Goal: Task Accomplishment & Management: Manage account settings

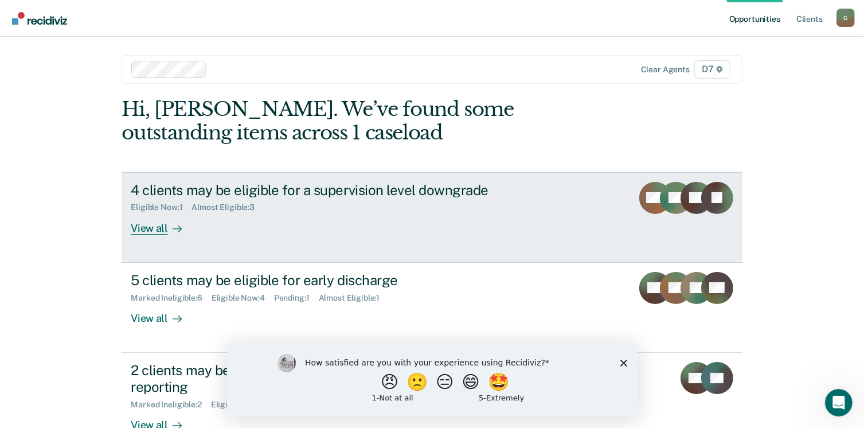
click at [228, 222] on div "4 clients may be eligible for a supervision level downgrade Eligible Now : 1 Al…" at bounding box center [346, 208] width 430 height 53
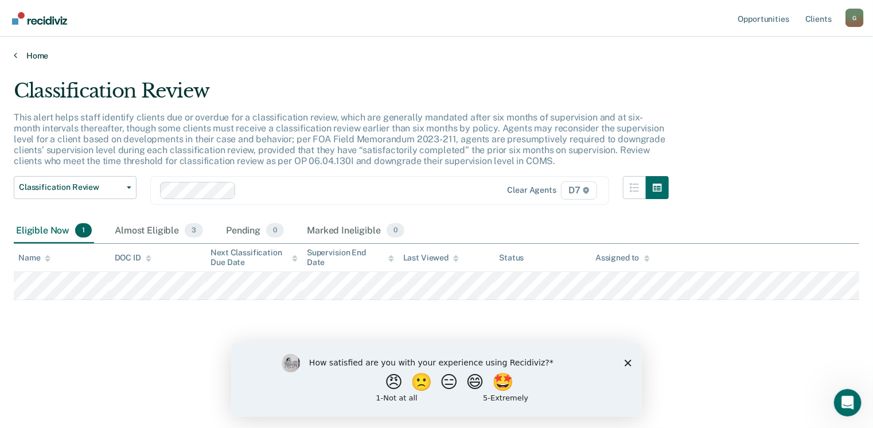
click at [19, 56] on link "Home" at bounding box center [436, 55] width 845 height 10
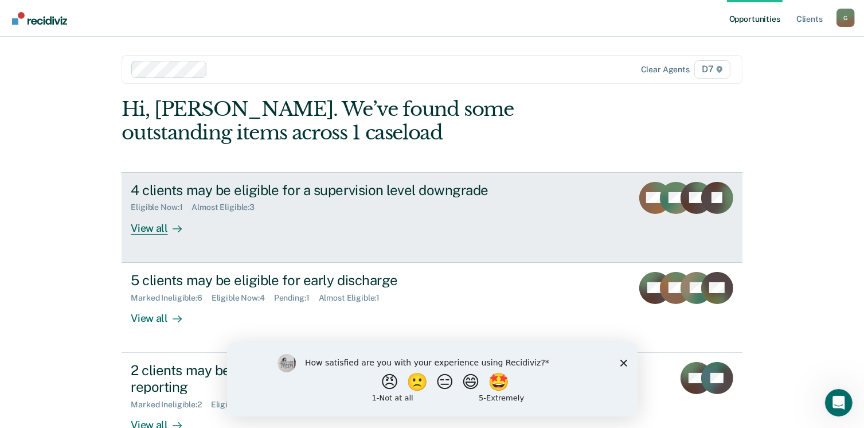
scroll to position [57, 0]
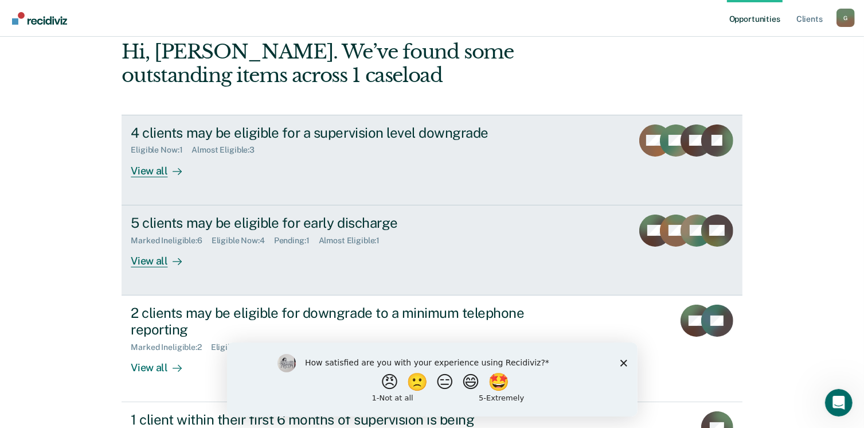
click at [248, 236] on div "Eligible Now : 4" at bounding box center [243, 241] width 63 height 10
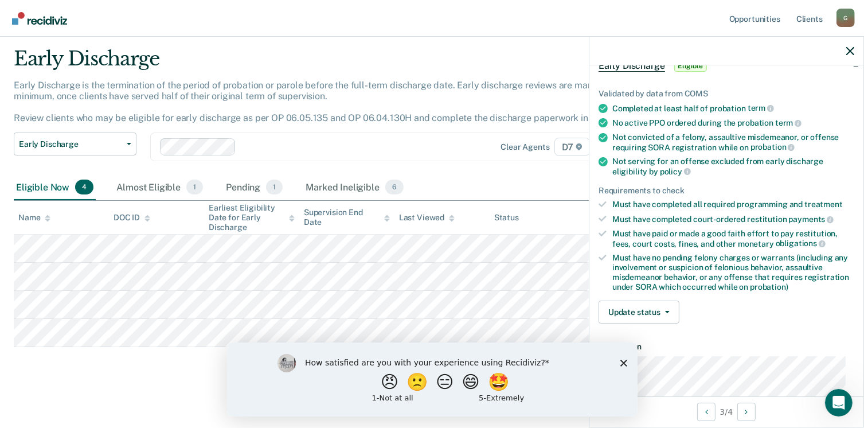
scroll to position [115, 0]
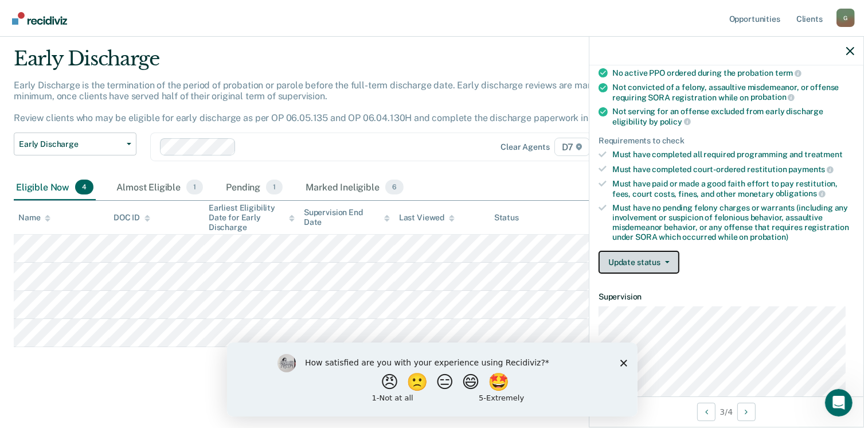
click at [653, 257] on button "Update status" at bounding box center [639, 262] width 81 height 23
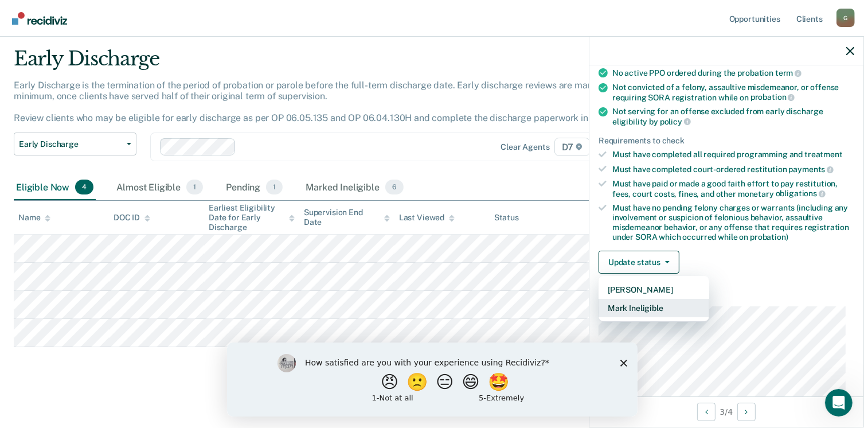
click at [656, 304] on button "Mark Ineligible" at bounding box center [654, 308] width 111 height 18
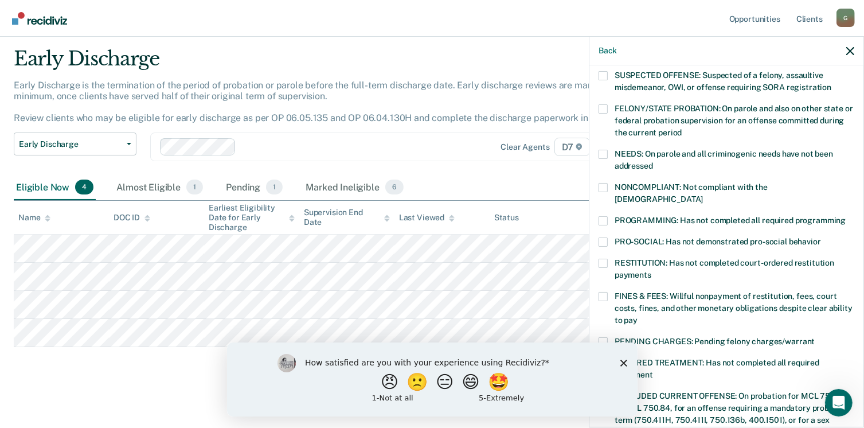
click at [612, 184] on label "NONCOMPLIANT: Not compliant with the [DEMOGRAPHIC_DATA]" at bounding box center [727, 195] width 256 height 24
click at [703, 195] on input "NONCOMPLIANT: Not compliant with the [DEMOGRAPHIC_DATA]" at bounding box center [703, 195] width 0 height 0
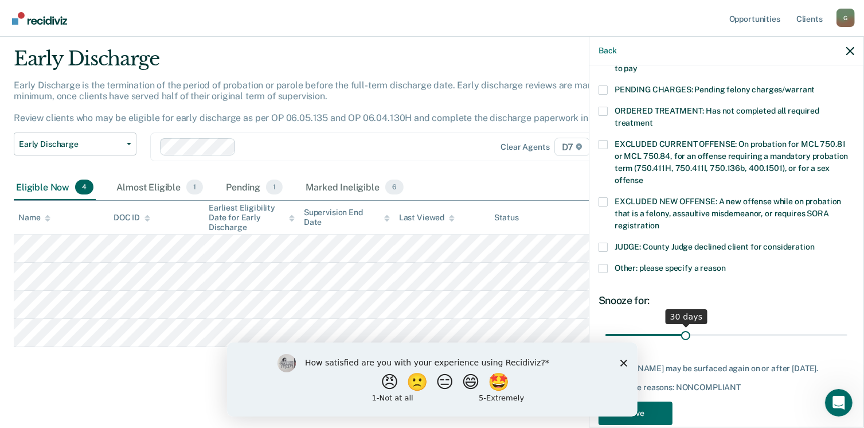
scroll to position [373, 0]
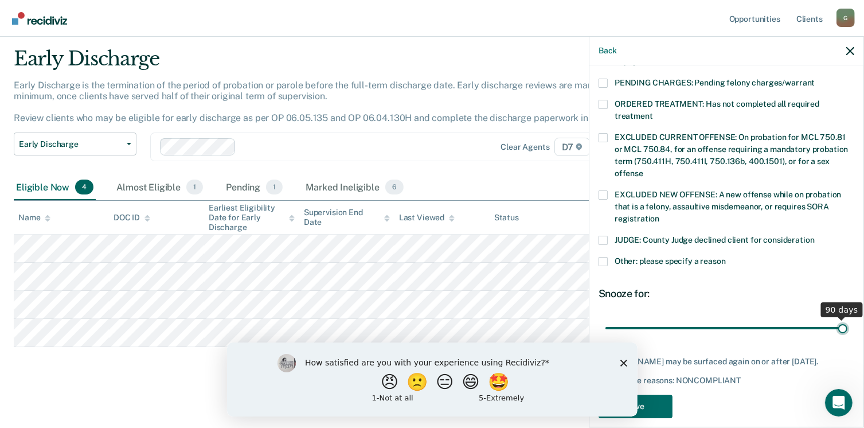
drag, startPoint x: 684, startPoint y: 314, endPoint x: 885, endPoint y: 315, distance: 201.9
type input "90"
click at [848, 318] on input "range" at bounding box center [727, 328] width 242 height 20
click at [665, 403] on button "Save" at bounding box center [636, 407] width 74 height 24
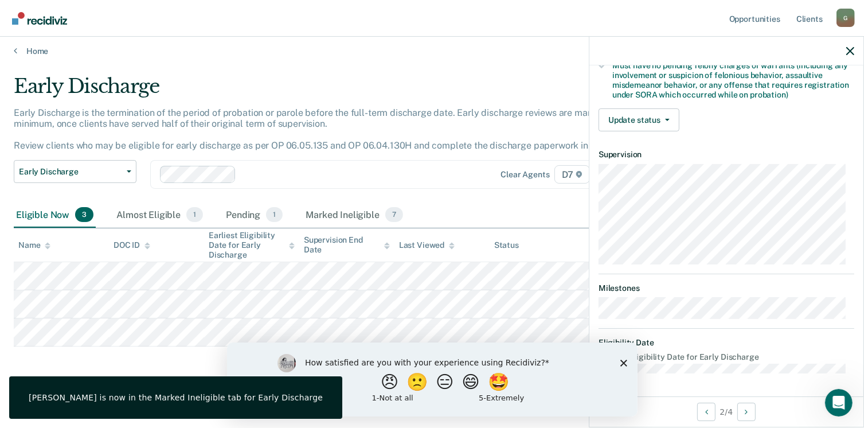
scroll to position [241, 0]
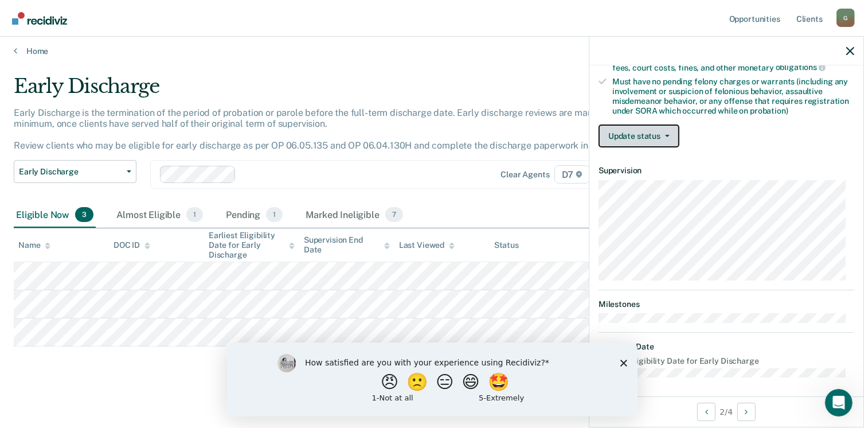
click at [658, 142] on button "Update status" at bounding box center [639, 135] width 81 height 23
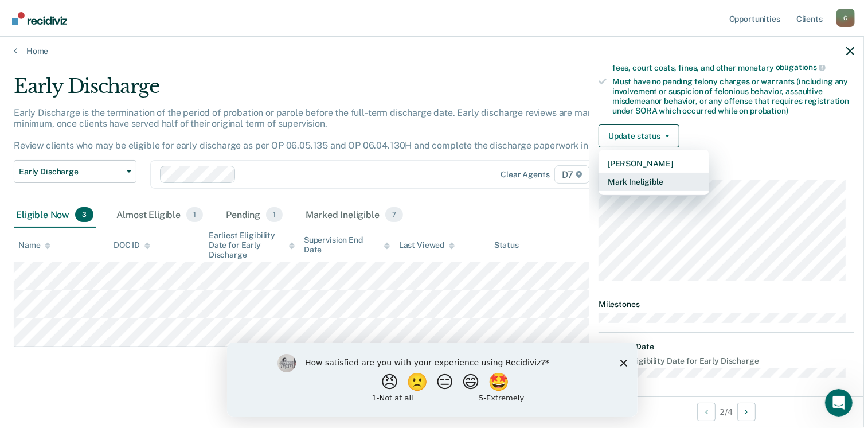
click at [657, 173] on button "Mark Ineligible" at bounding box center [654, 182] width 111 height 18
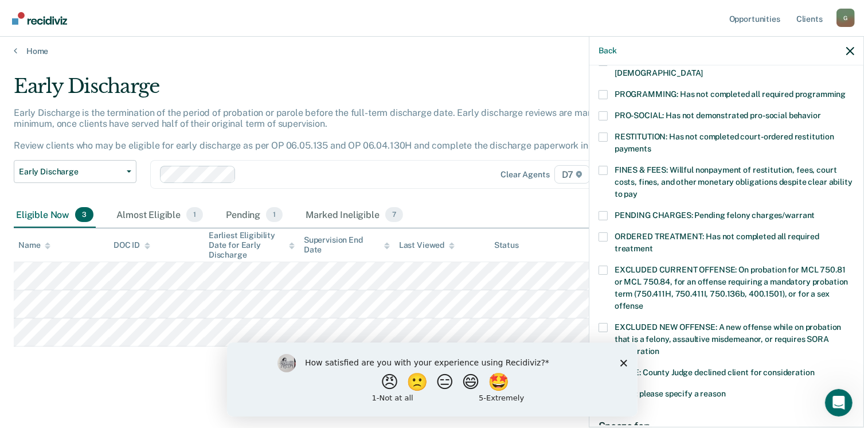
scroll to position [183, 0]
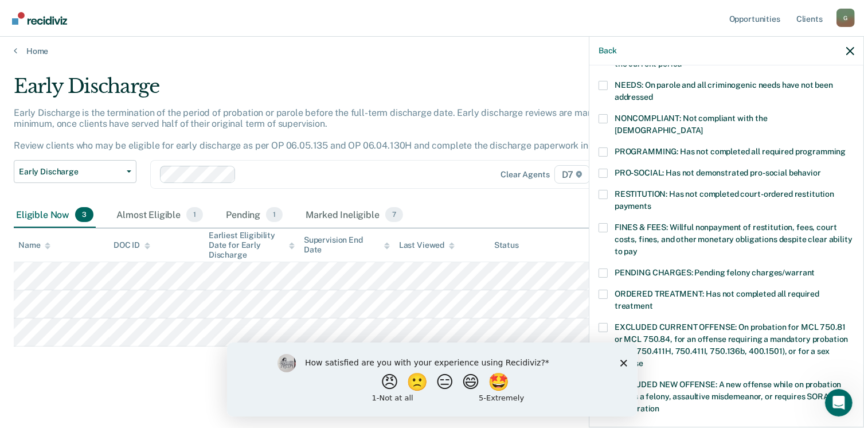
click at [609, 147] on label "PROGRAMMING: Has not completed all required programming" at bounding box center [727, 153] width 256 height 12
click at [846, 147] on input "PROGRAMMING: Has not completed all required programming" at bounding box center [846, 147] width 0 height 0
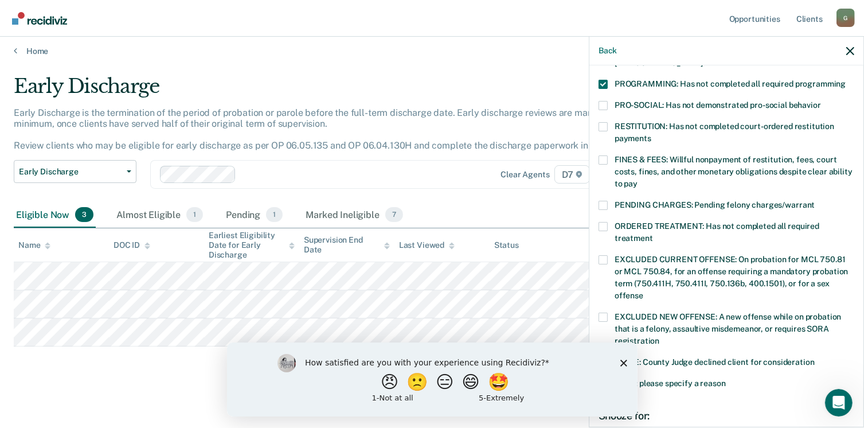
scroll to position [373, 0]
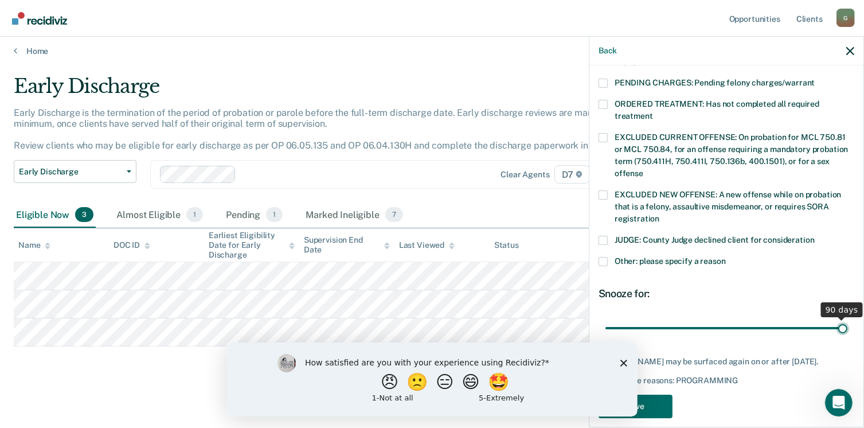
drag, startPoint x: 683, startPoint y: 318, endPoint x: 915, endPoint y: 328, distance: 232.5
type input "90"
click at [848, 328] on input "range" at bounding box center [727, 328] width 242 height 20
click at [658, 404] on button "Save" at bounding box center [636, 407] width 74 height 24
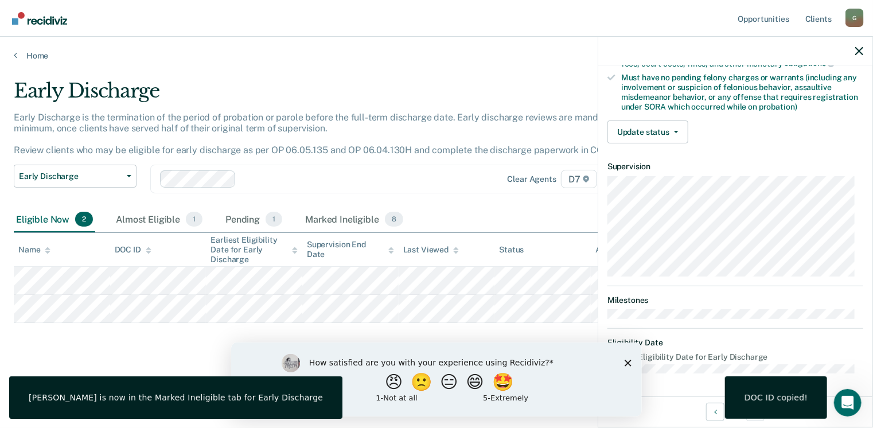
scroll to position [241, 0]
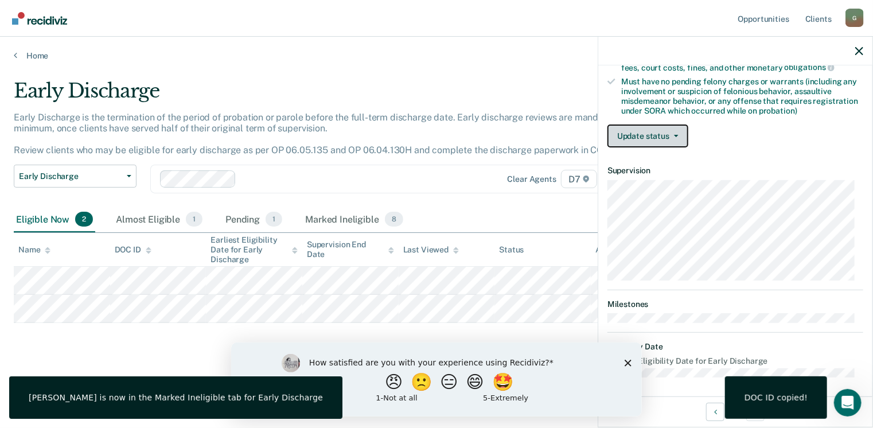
click at [623, 124] on button "Update status" at bounding box center [647, 135] width 81 height 23
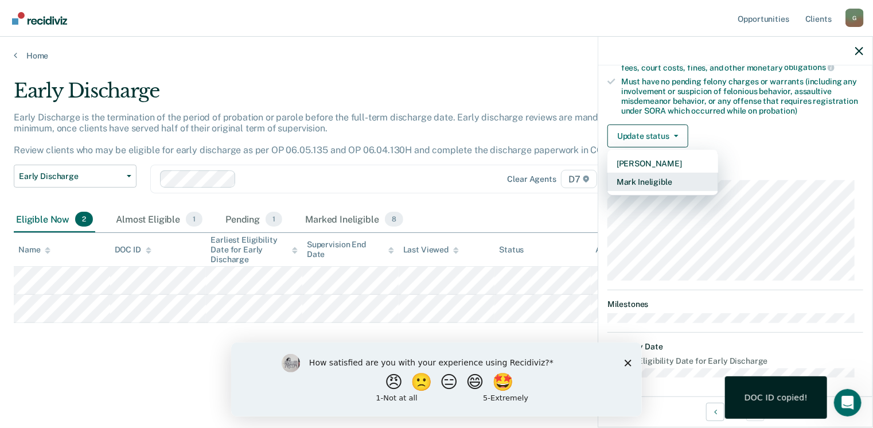
click at [640, 177] on button "Mark Ineligible" at bounding box center [662, 182] width 111 height 18
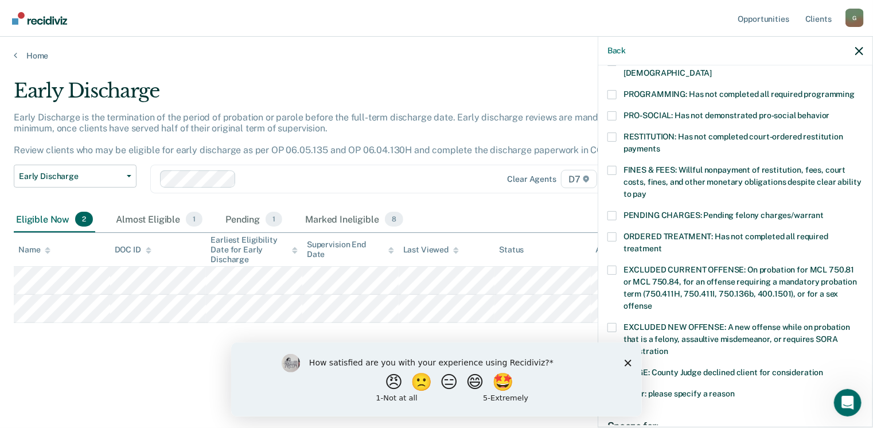
click at [613, 90] on span at bounding box center [611, 94] width 9 height 9
click at [854, 90] on input "PROGRAMMING: Has not completed all required programming" at bounding box center [854, 90] width 0 height 0
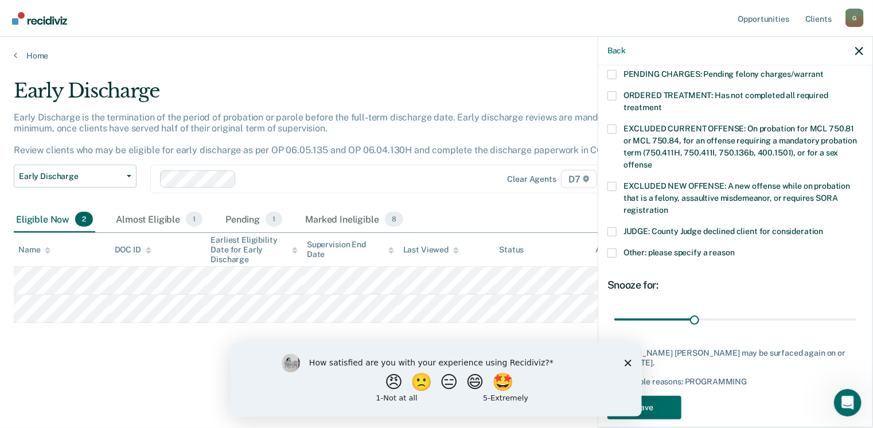
scroll to position [383, 0]
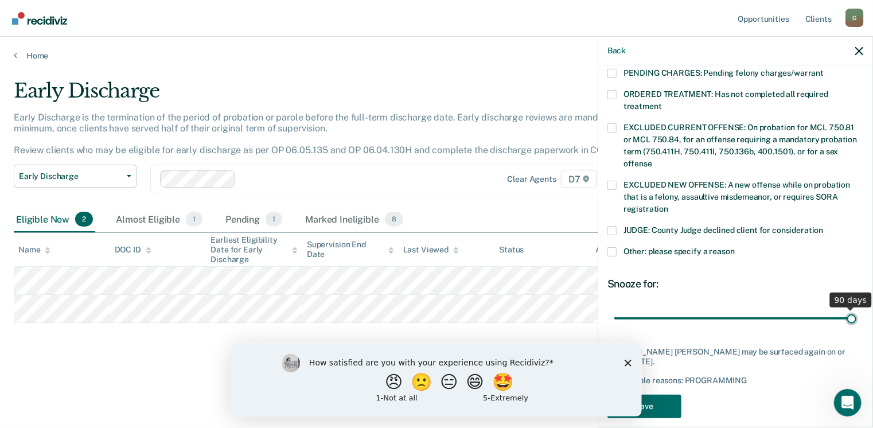
drag, startPoint x: 694, startPoint y: 307, endPoint x: 915, endPoint y: 307, distance: 221.3
type input "90"
click at [856, 309] on input "range" at bounding box center [735, 319] width 242 height 20
click at [663, 395] on button "Save" at bounding box center [644, 407] width 74 height 24
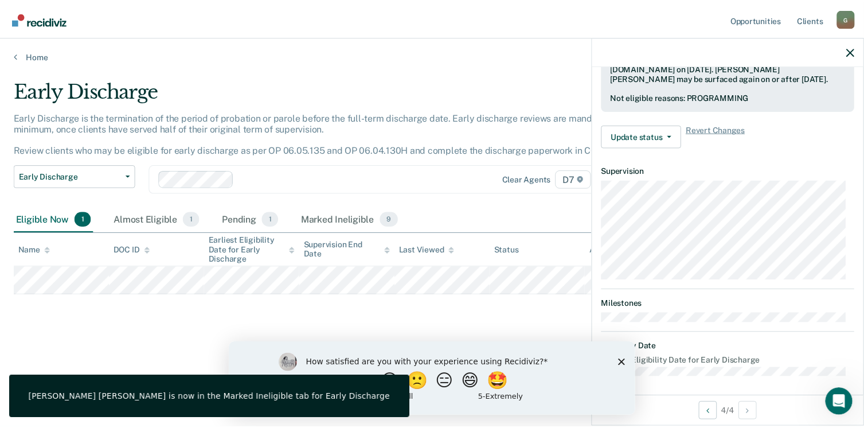
scroll to position [241, 0]
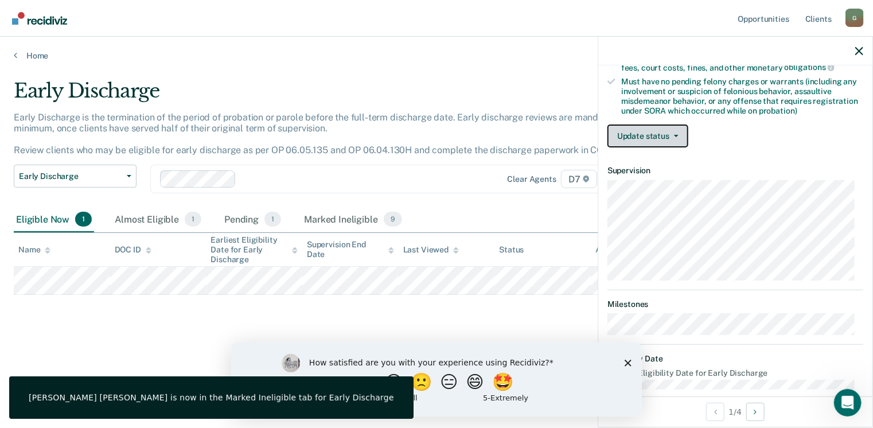
click at [675, 134] on button "Update status" at bounding box center [647, 135] width 81 height 23
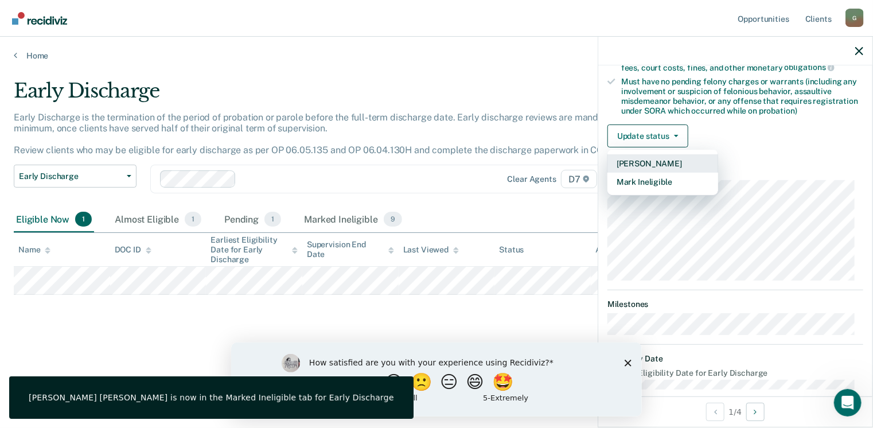
click at [671, 159] on button "[PERSON_NAME]" at bounding box center [662, 163] width 111 height 18
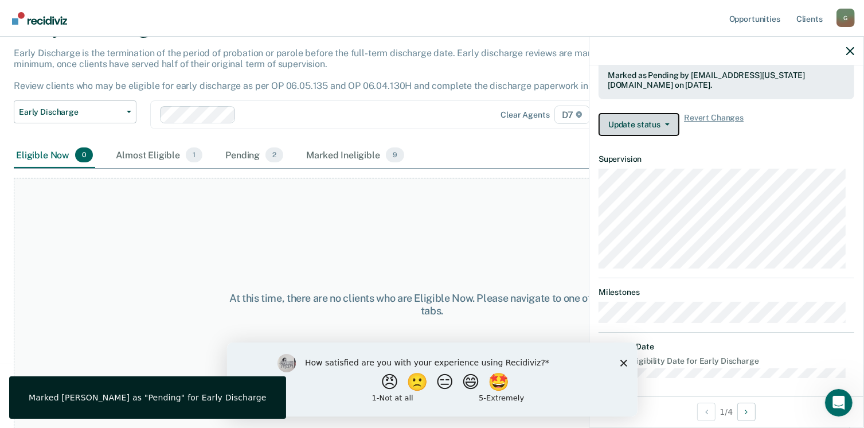
scroll to position [67, 0]
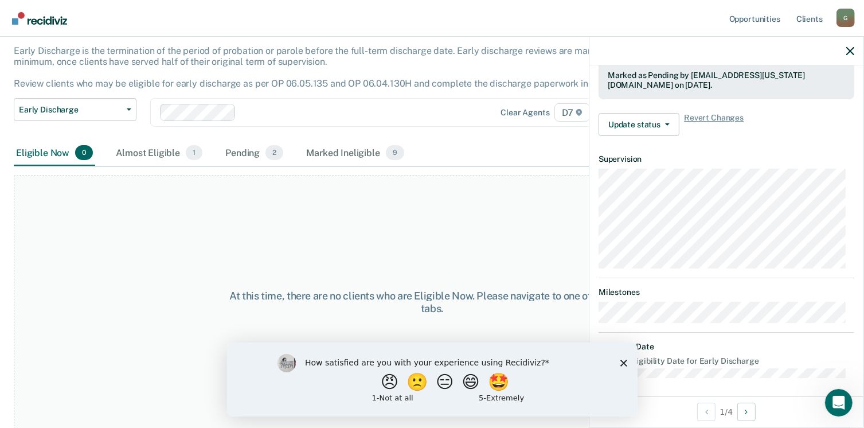
click at [627, 361] on div "How satisfied are you with your experience using Recidiviz? 😠 🙁 😑 😄 🤩 1 - Not a…" at bounding box center [432, 379] width 411 height 74
click at [622, 362] on polygon "Close survey" at bounding box center [623, 362] width 7 height 7
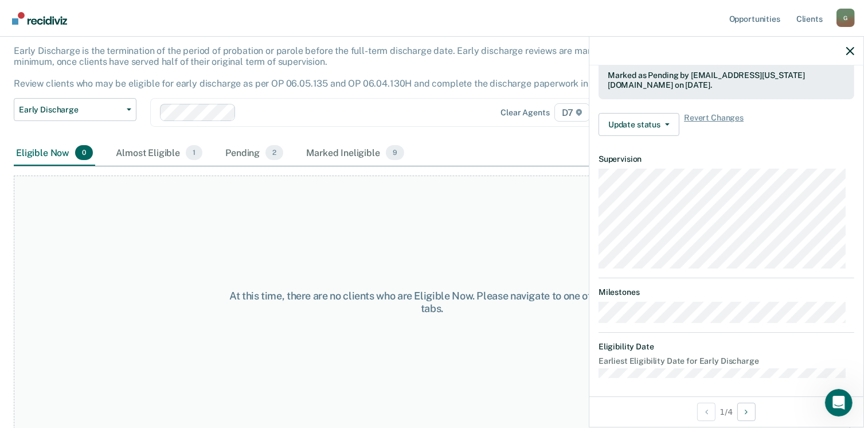
click at [858, 50] on div at bounding box center [726, 51] width 274 height 29
click at [845, 49] on div at bounding box center [726, 51] width 274 height 29
click at [849, 52] on icon "button" at bounding box center [850, 51] width 8 height 8
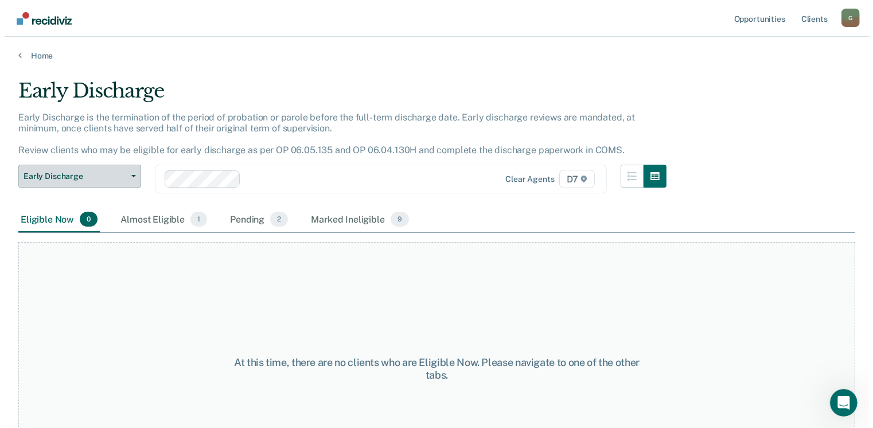
scroll to position [0, 0]
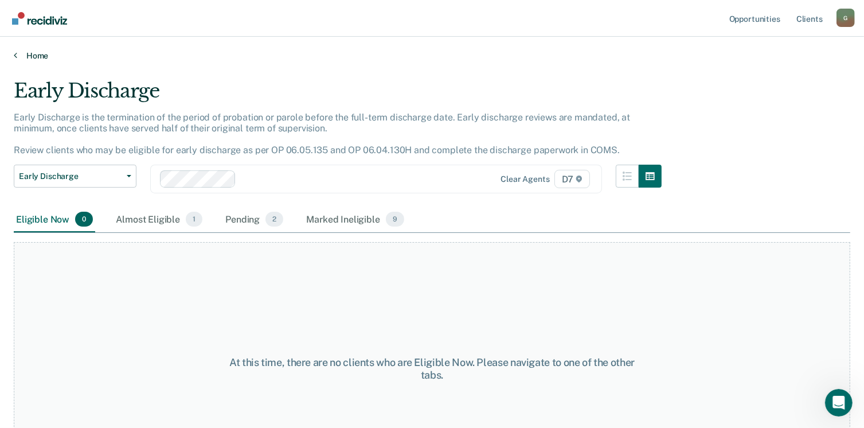
click at [30, 56] on link "Home" at bounding box center [432, 55] width 837 height 10
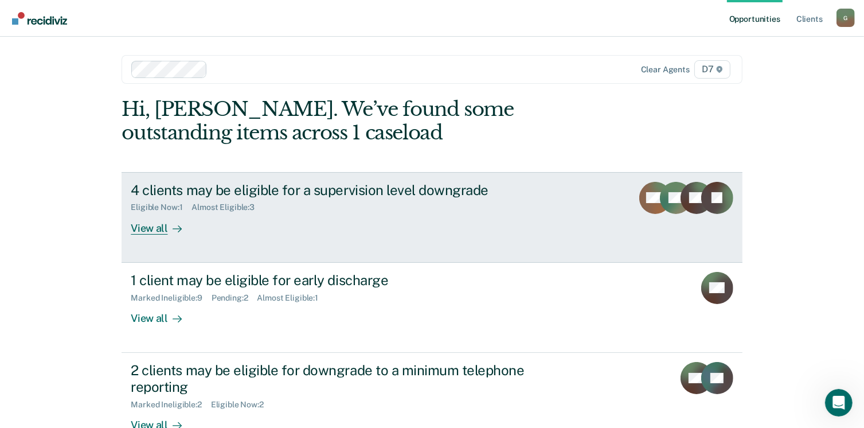
click at [168, 224] on div at bounding box center [175, 227] width 14 height 13
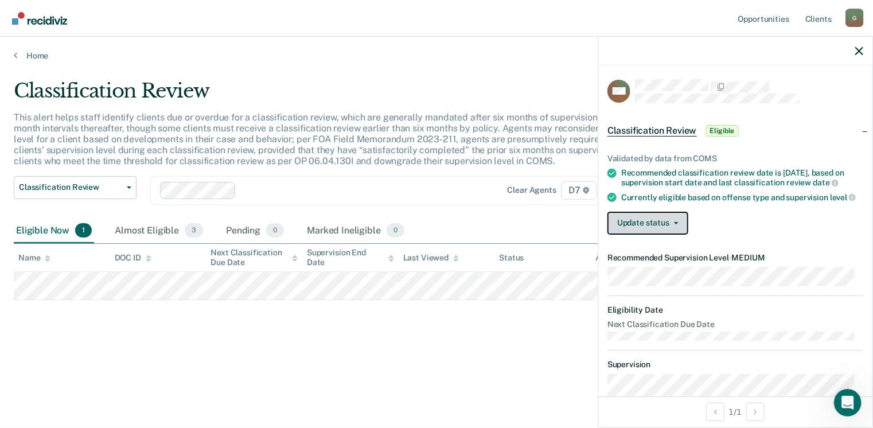
click at [628, 235] on button "Update status" at bounding box center [647, 223] width 81 height 23
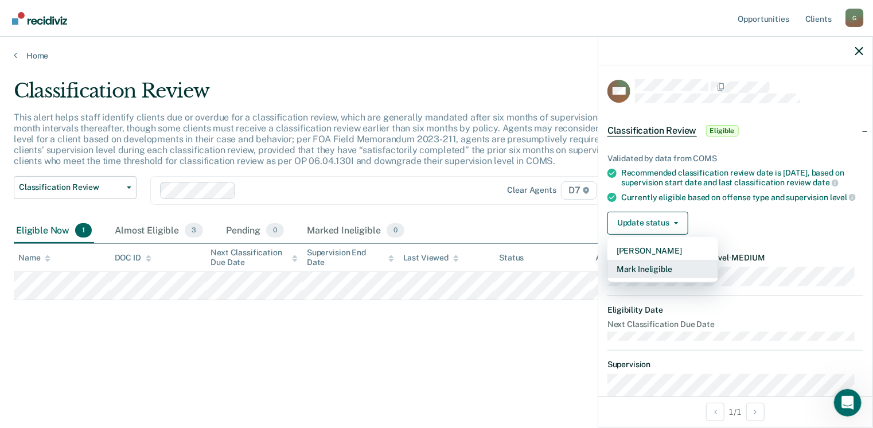
click at [650, 272] on button "Mark Ineligible" at bounding box center [662, 269] width 111 height 18
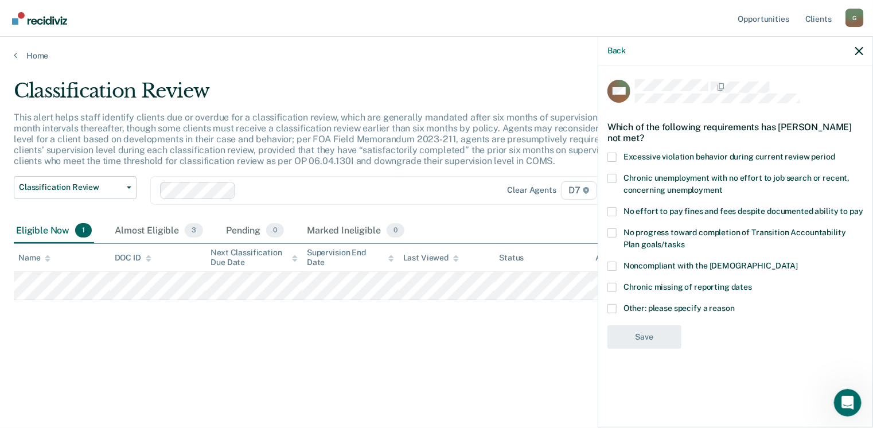
click at [615, 304] on span at bounding box center [611, 308] width 9 height 9
click at [735, 304] on input "Other: please specify a reason" at bounding box center [735, 304] width 0 height 0
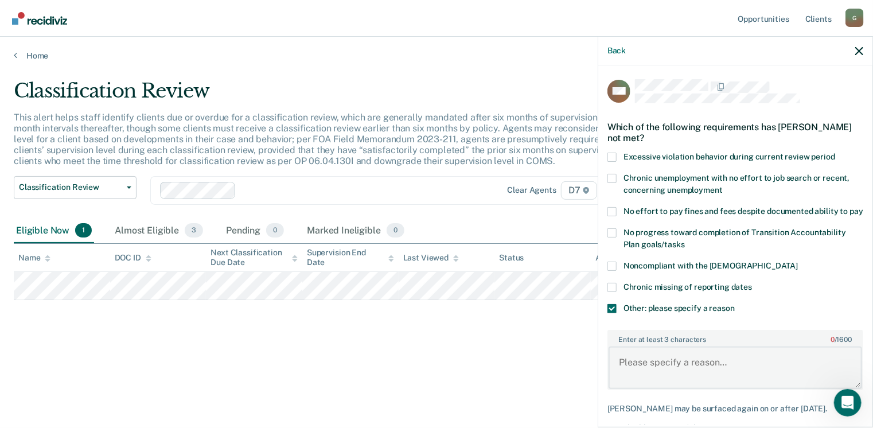
click at [659, 360] on textarea "Enter at least 3 characters 0 / 1600" at bounding box center [734, 367] width 253 height 42
click at [677, 374] on textarea "Just assigned need to investigate" at bounding box center [734, 367] width 253 height 42
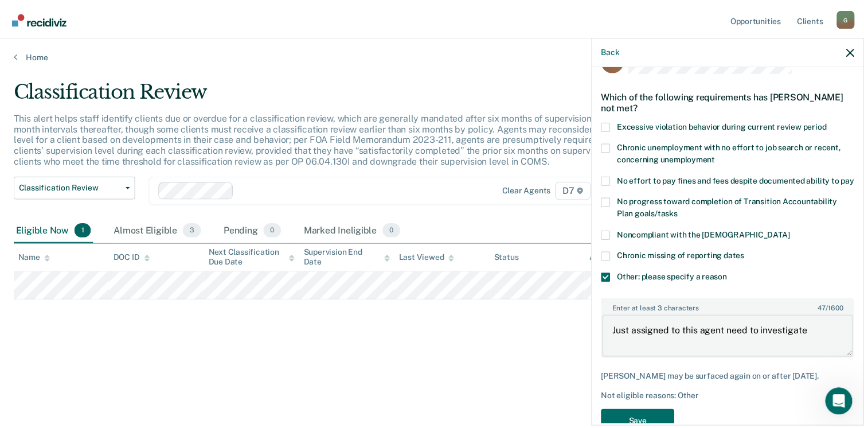
scroll to position [57, 0]
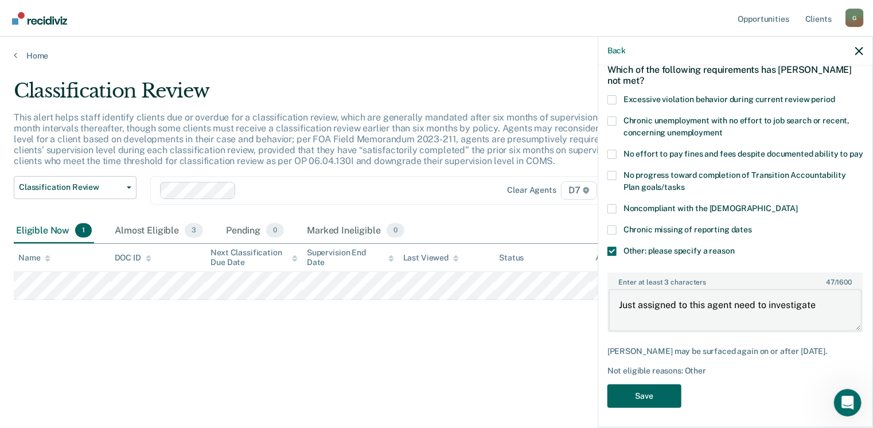
type textarea "Just assigned to this agent need to investigate"
click at [658, 399] on button "Save" at bounding box center [644, 396] width 74 height 24
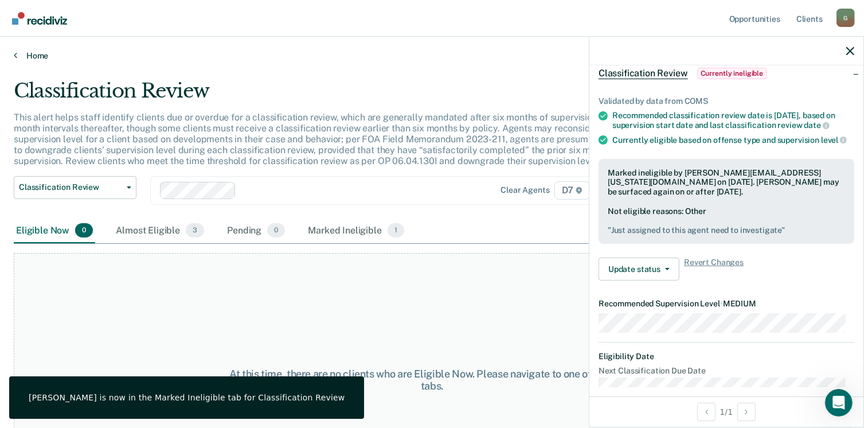
click at [41, 54] on link "Home" at bounding box center [432, 55] width 837 height 10
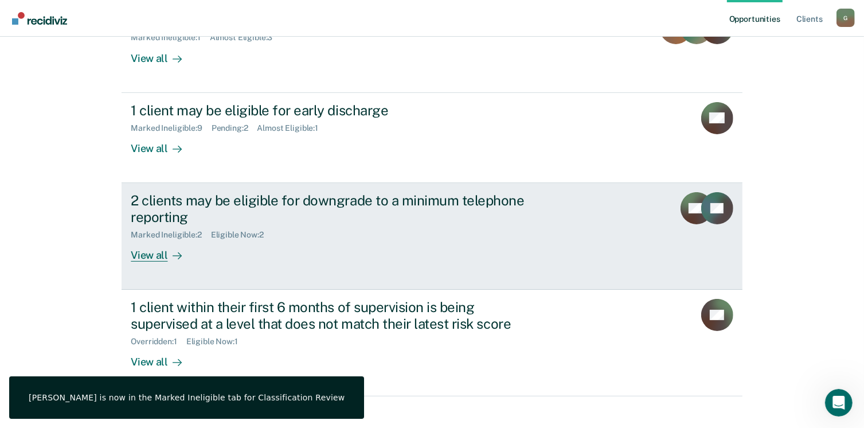
scroll to position [172, 0]
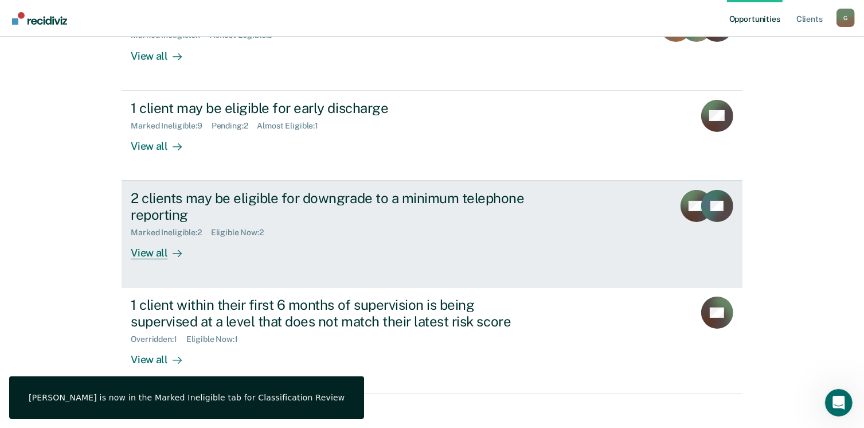
click at [231, 199] on div "2 clients may be eligible for downgrade to a minimum telephone reporting" at bounding box center [332, 206] width 403 height 33
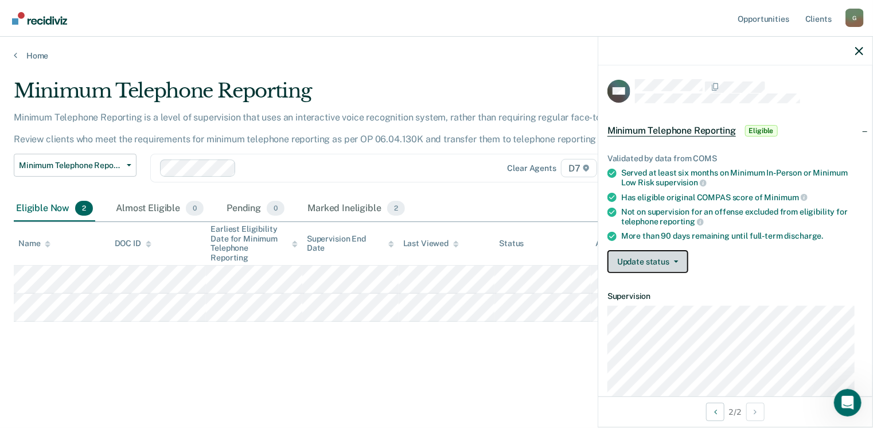
click at [643, 258] on button "Update status" at bounding box center [647, 261] width 81 height 23
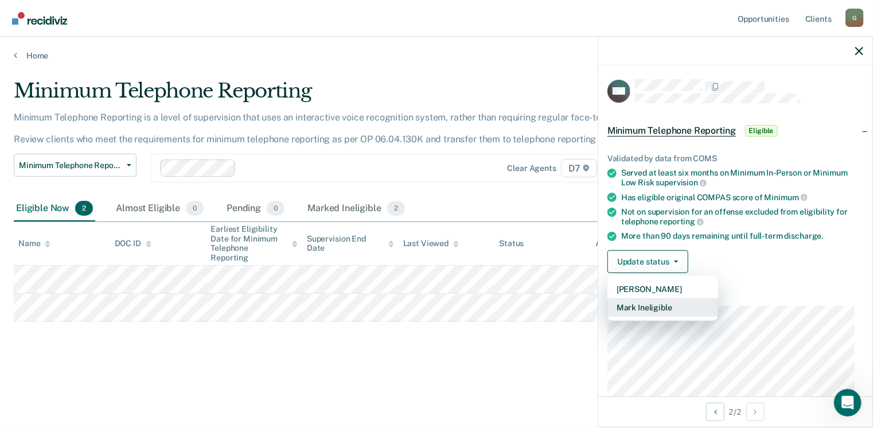
click at [654, 304] on button "Mark Ineligible" at bounding box center [662, 307] width 111 height 18
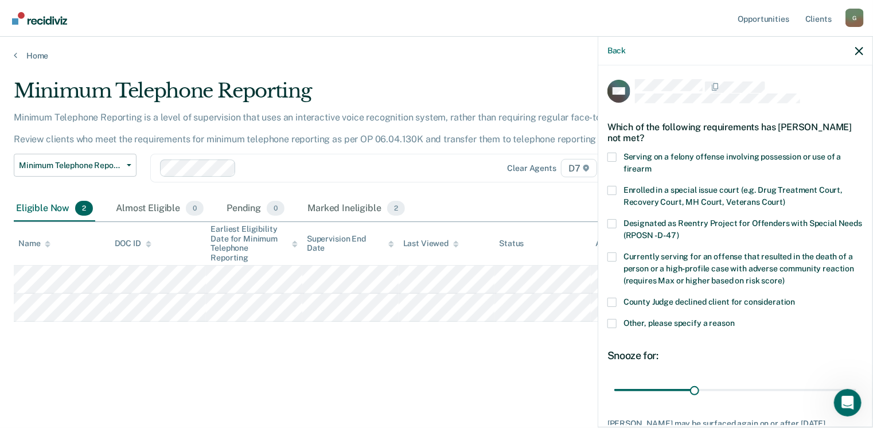
click at [615, 315] on div "County Judge declined client for consideration" at bounding box center [735, 308] width 256 height 21
click at [607, 322] on div "AM Which of the following requirements has [PERSON_NAME] not met? Serving on a …" at bounding box center [735, 245] width 274 height 360
click at [614, 324] on span at bounding box center [611, 323] width 9 height 9
click at [735, 319] on input "Other, please specify a reason" at bounding box center [735, 319] width 0 height 0
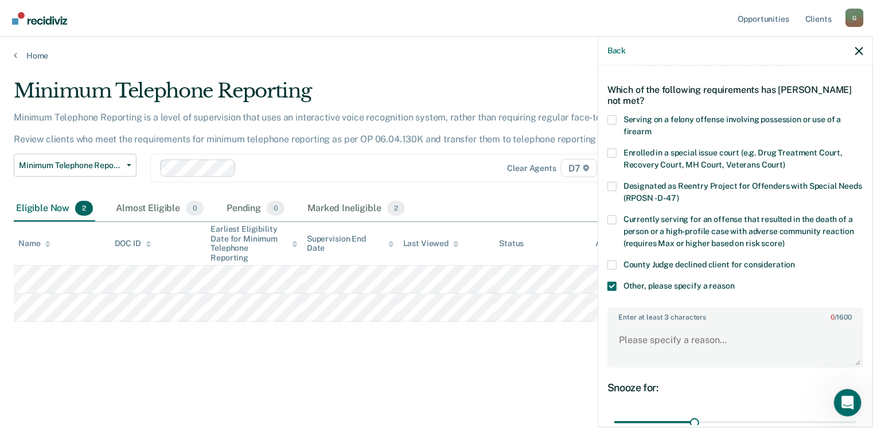
scroll to position [57, 0]
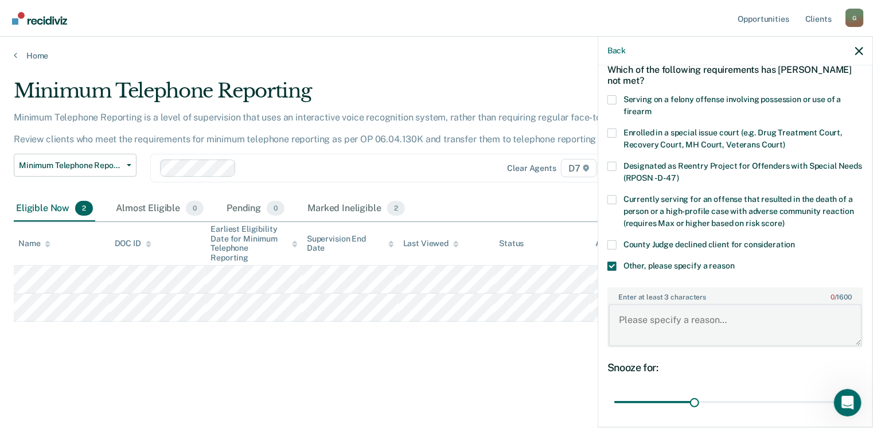
click at [737, 311] on textarea "Enter at least 3 characters 0 / 1600" at bounding box center [734, 325] width 253 height 42
type textarea "BW status"
drag, startPoint x: 695, startPoint y: 400, endPoint x: 914, endPoint y: 392, distance: 219.2
type input "90"
click at [856, 392] on input "range" at bounding box center [735, 402] width 242 height 20
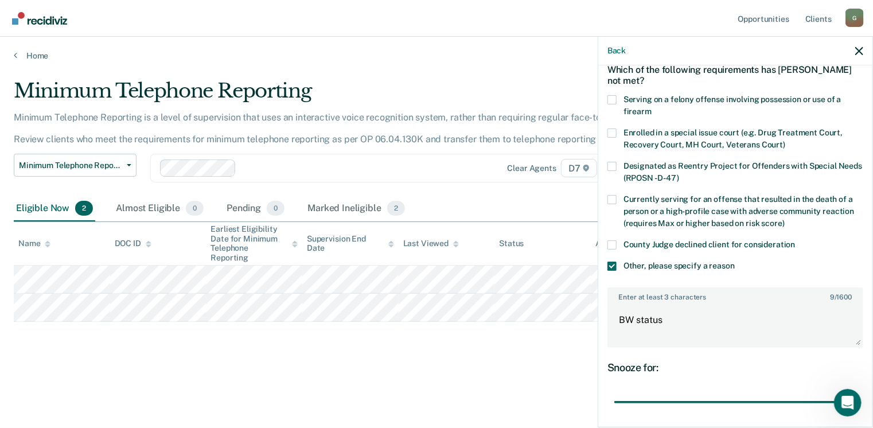
scroll to position [152, 0]
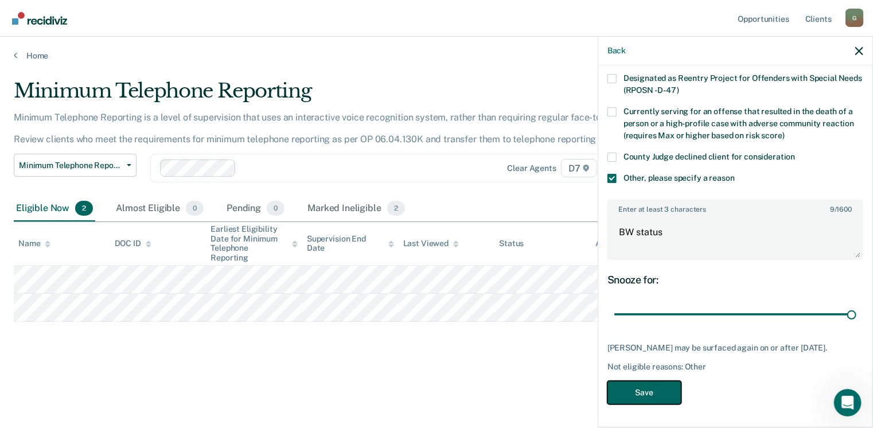
click at [677, 390] on button "Save" at bounding box center [644, 393] width 74 height 24
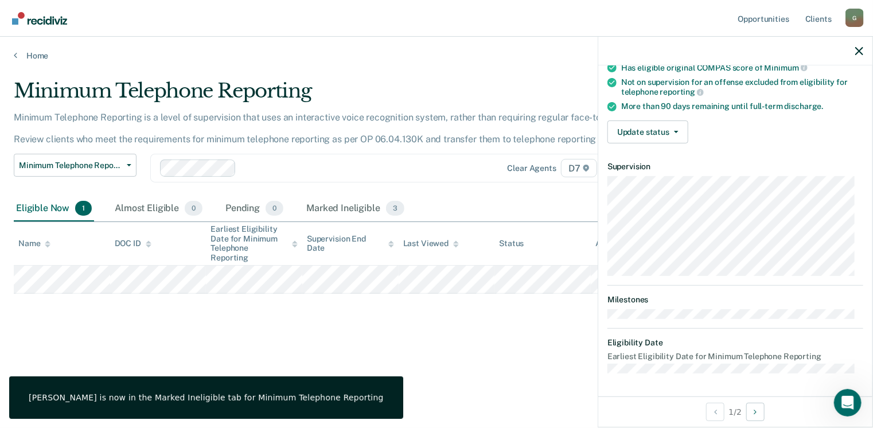
scroll to position [126, 0]
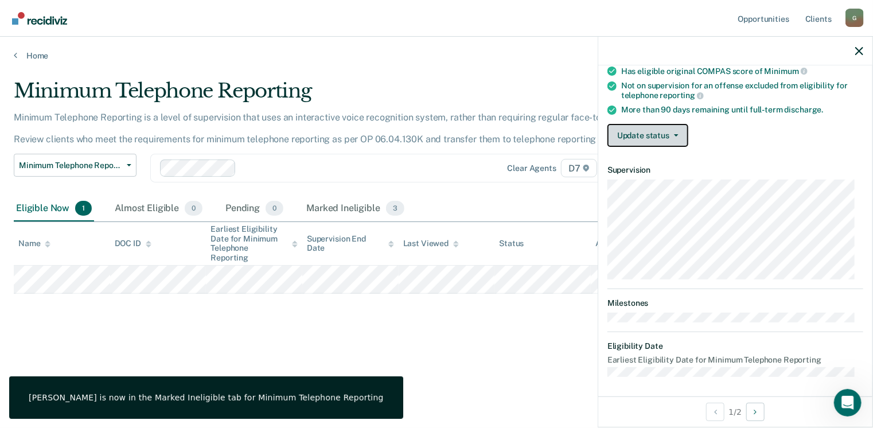
click at [644, 140] on button "Update status" at bounding box center [647, 135] width 81 height 23
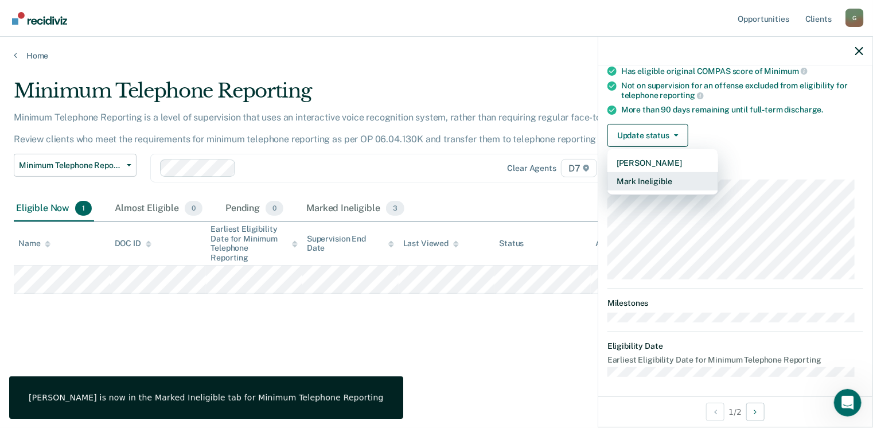
click at [654, 177] on button "Mark Ineligible" at bounding box center [662, 181] width 111 height 18
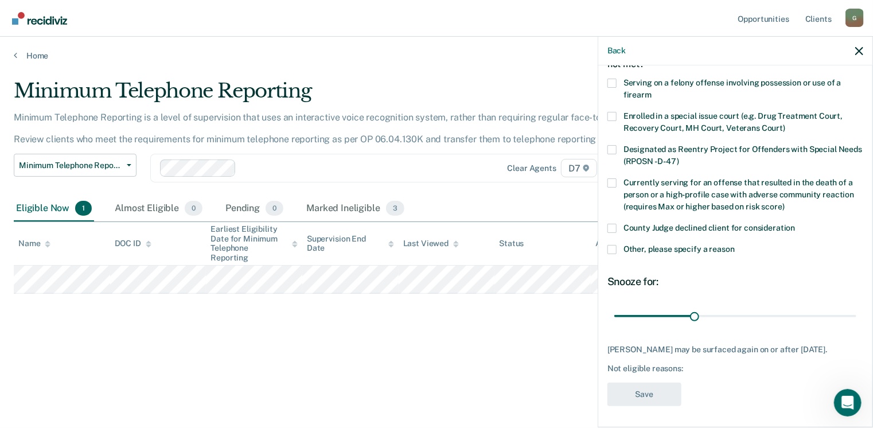
click at [611, 253] on label "Other, please specify a reason" at bounding box center [735, 251] width 256 height 12
click at [735, 245] on input "Other, please specify a reason" at bounding box center [735, 245] width 0 height 0
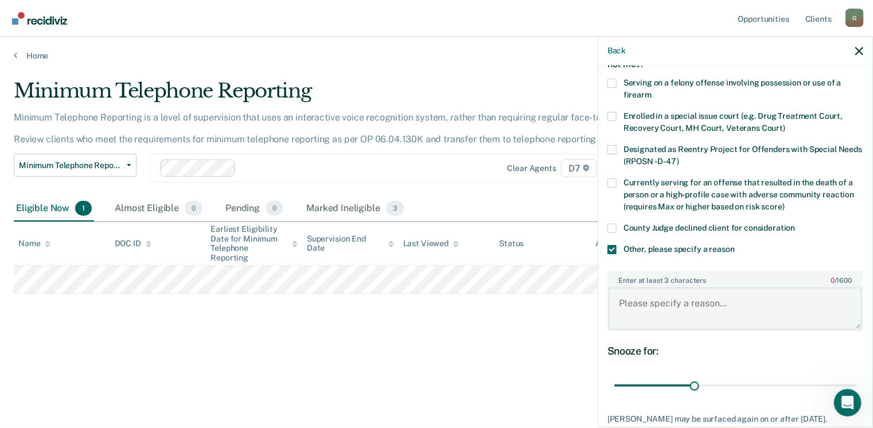
click at [674, 317] on textarea "Enter at least 3 characters 0 / 1600" at bounding box center [734, 308] width 253 height 42
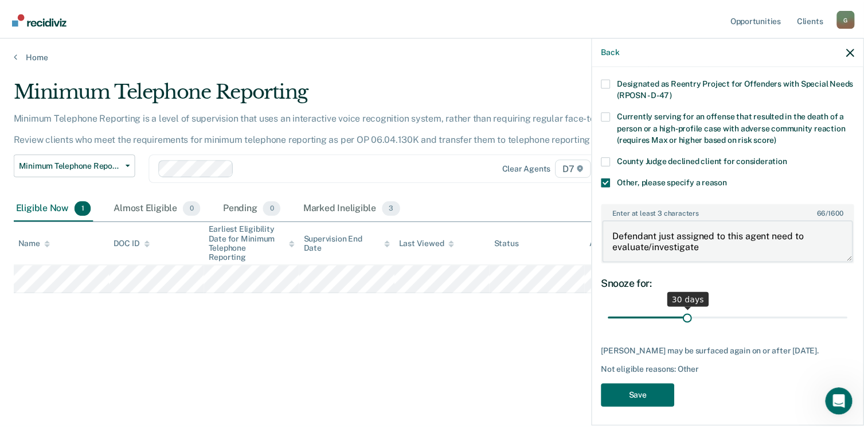
scroll to position [142, 0]
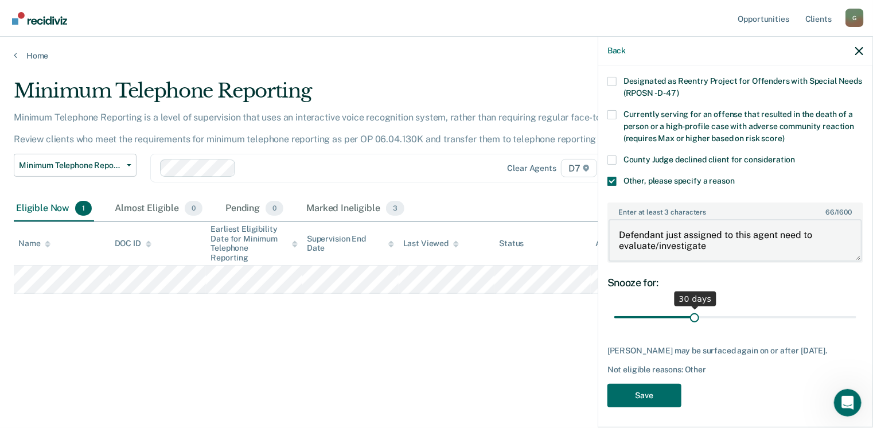
type textarea "Defendant just assigned to this agent need to evaluate/investigate"
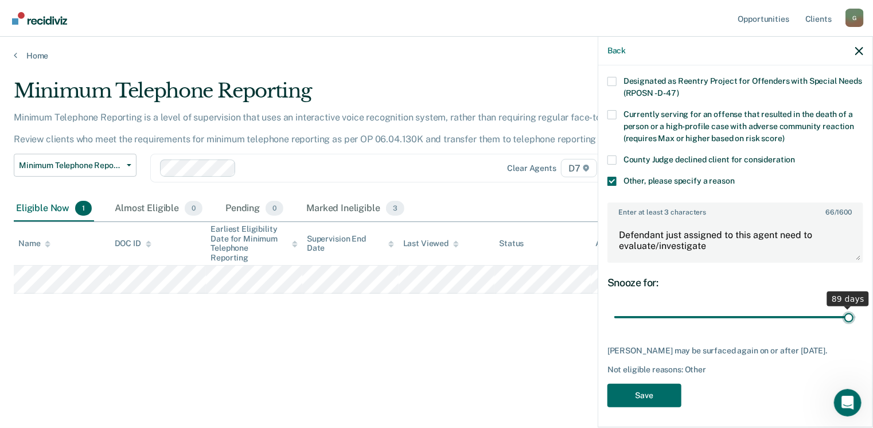
drag, startPoint x: 695, startPoint y: 317, endPoint x: 840, endPoint y: 317, distance: 144.5
click at [840, 317] on input "range" at bounding box center [735, 317] width 242 height 20
drag, startPoint x: 840, startPoint y: 319, endPoint x: 849, endPoint y: 317, distance: 9.9
type input "90"
click at [850, 317] on input "range" at bounding box center [735, 317] width 242 height 20
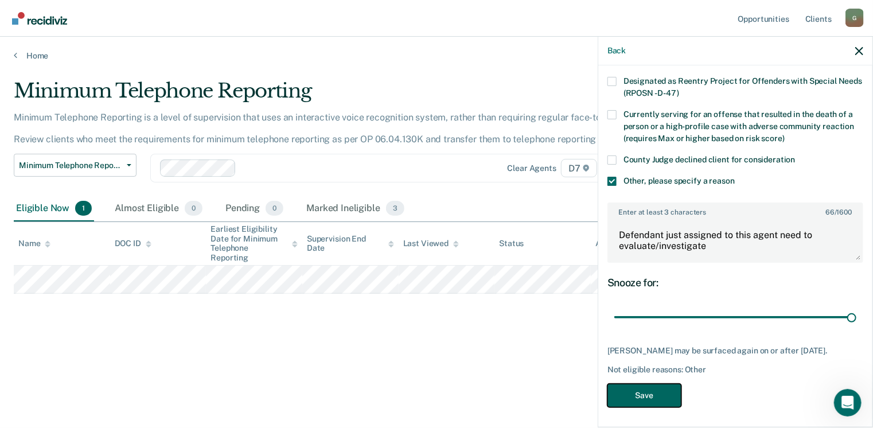
click at [658, 403] on button "Save" at bounding box center [644, 396] width 74 height 24
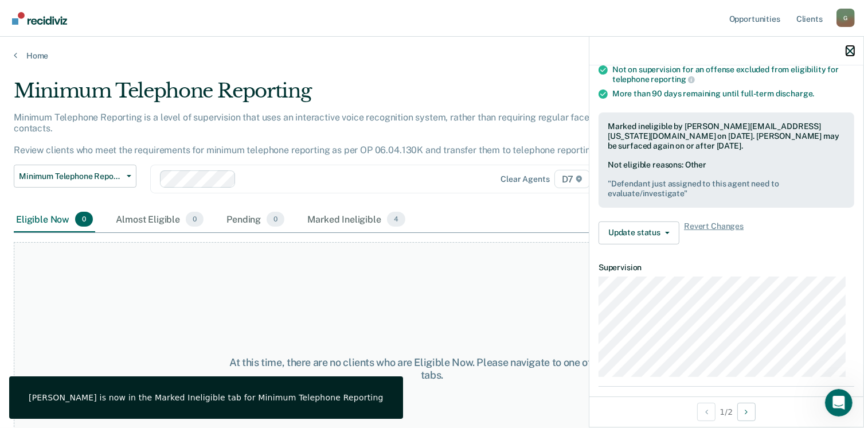
click at [852, 52] on icon "button" at bounding box center [850, 51] width 8 height 8
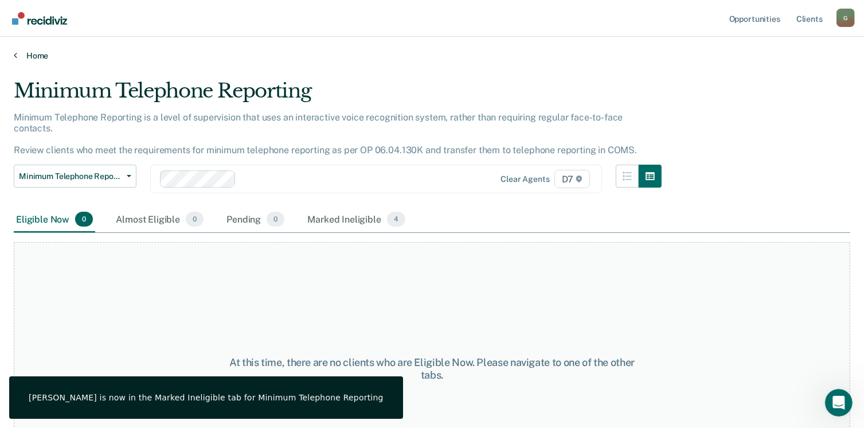
click at [30, 58] on link "Home" at bounding box center [432, 55] width 837 height 10
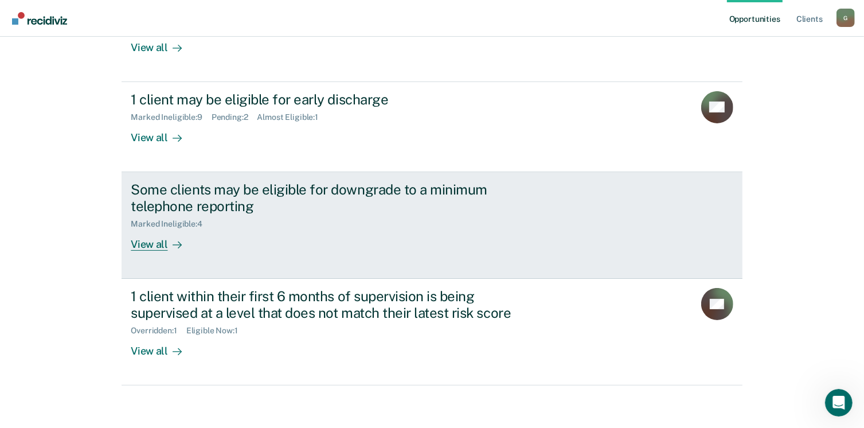
scroll to position [183, 0]
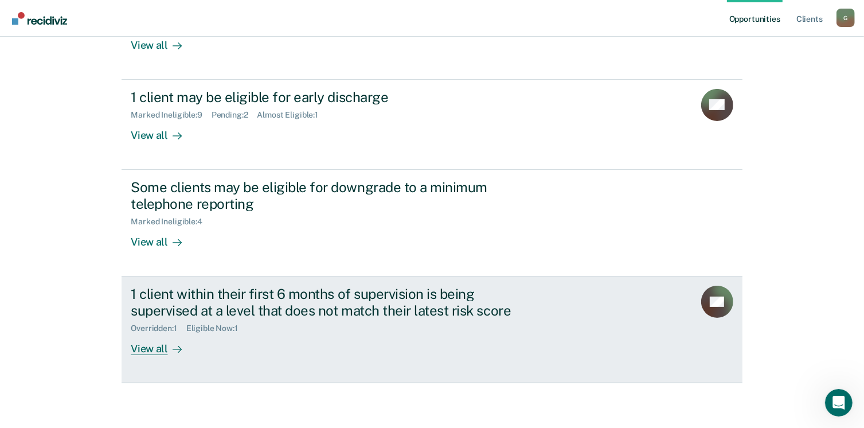
click at [284, 286] on div "1 client within their first 6 months of supervision is being supervised at a le…" at bounding box center [332, 302] width 403 height 33
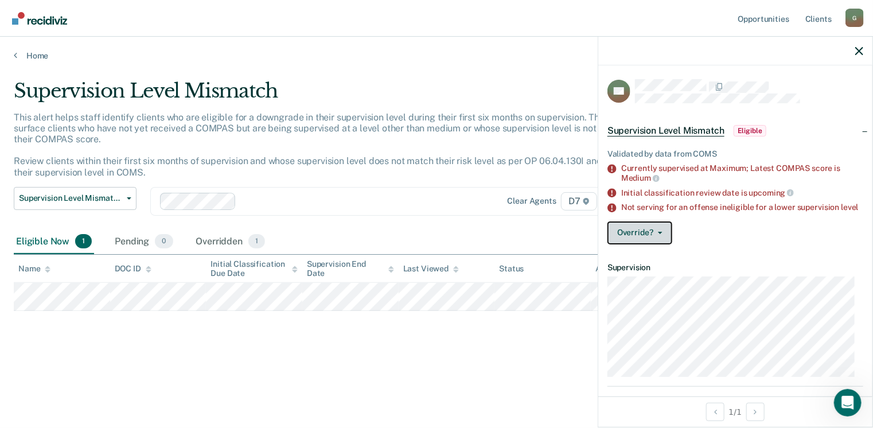
click at [646, 235] on button "Override?" at bounding box center [639, 232] width 65 height 23
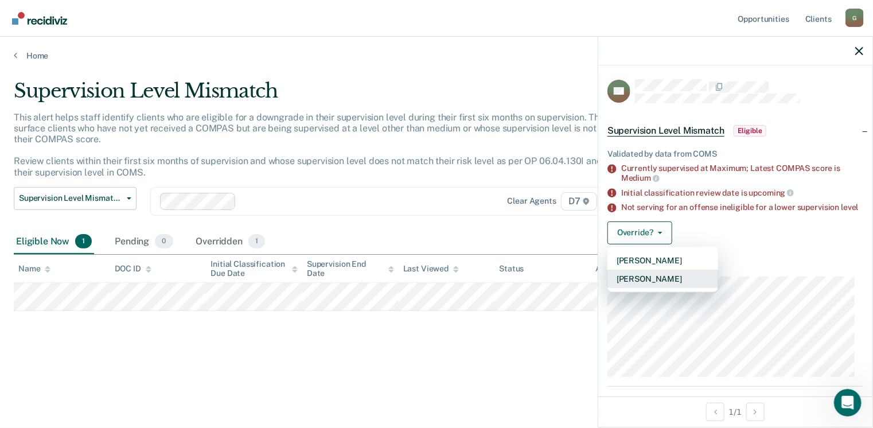
click at [647, 280] on button "[PERSON_NAME]" at bounding box center [662, 279] width 111 height 18
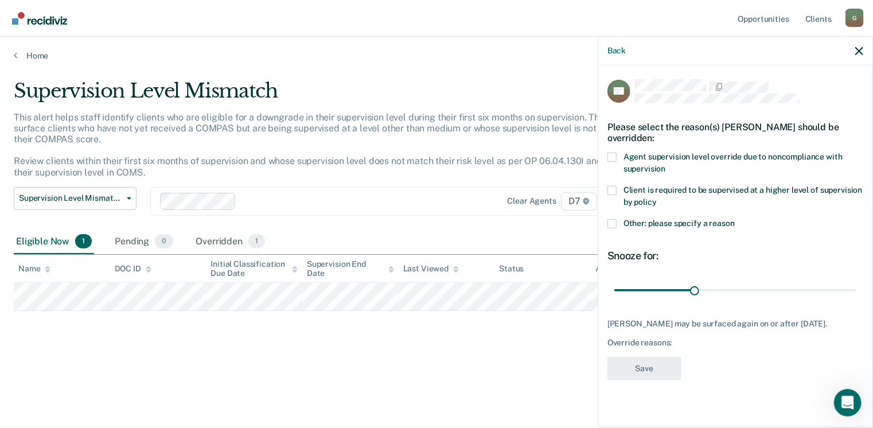
click at [611, 219] on span at bounding box center [611, 223] width 9 height 9
click at [735, 219] on input "Other: please specify a reason" at bounding box center [735, 219] width 0 height 0
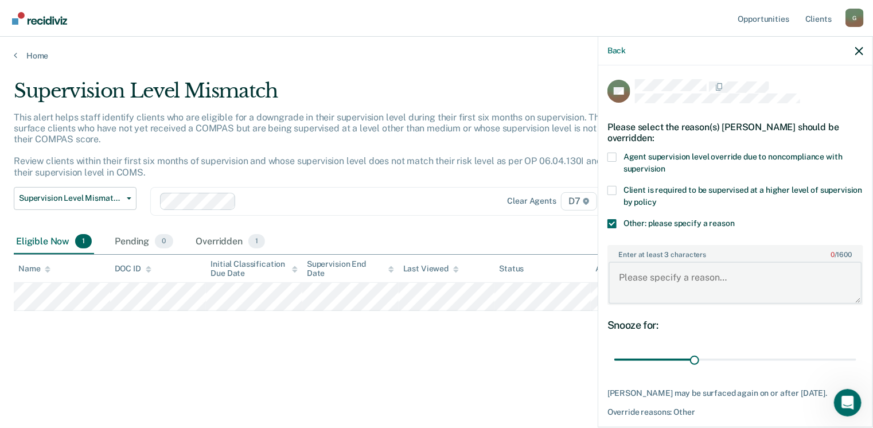
click at [661, 278] on textarea "Enter at least 3 characters 0 / 1600" at bounding box center [734, 282] width 253 height 42
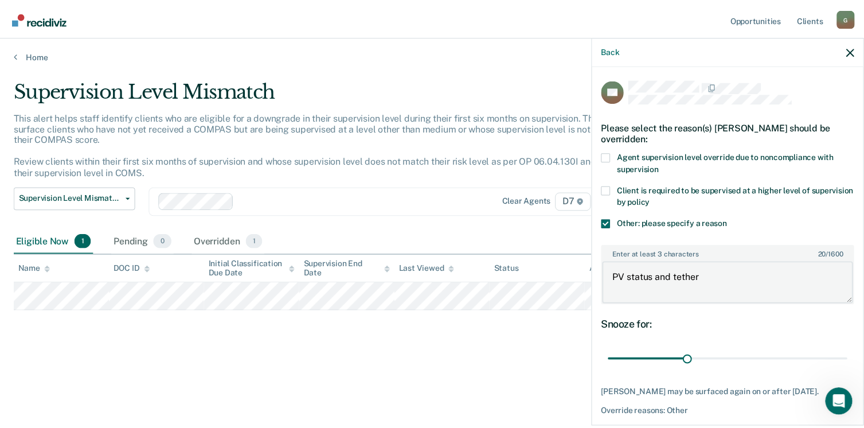
scroll to position [52, 0]
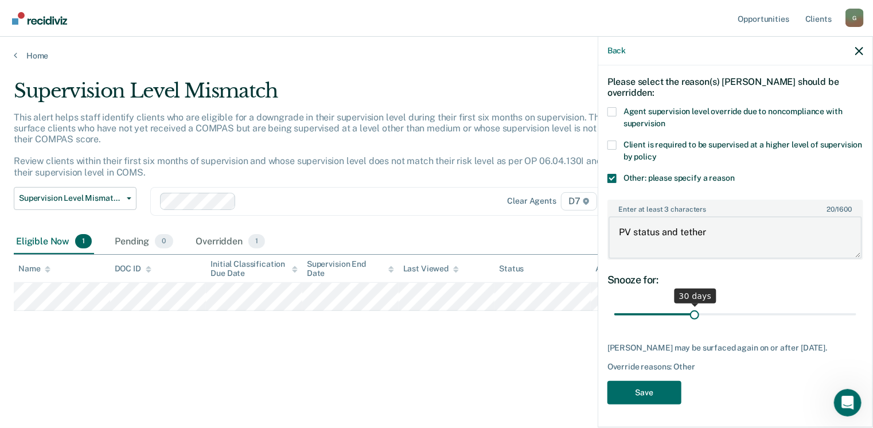
type textarea "PV status and tether"
drag, startPoint x: 692, startPoint y: 305, endPoint x: 851, endPoint y: 303, distance: 158.9
type input "90"
click at [851, 304] on input "range" at bounding box center [735, 314] width 242 height 20
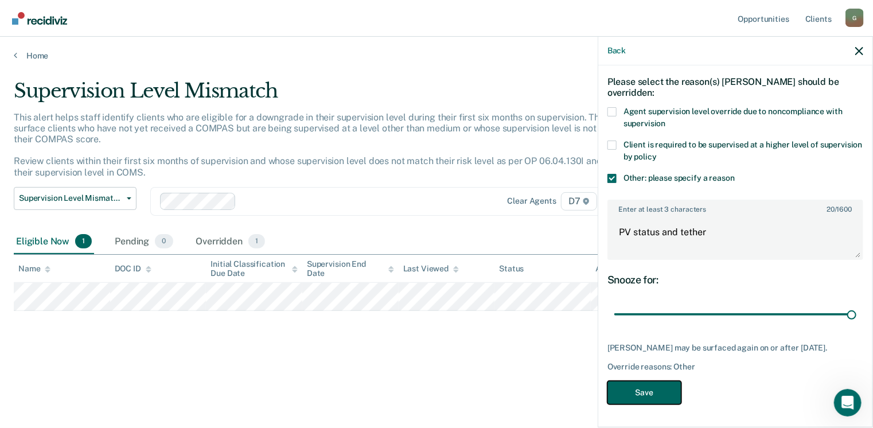
click at [631, 393] on button "Save" at bounding box center [644, 393] width 74 height 24
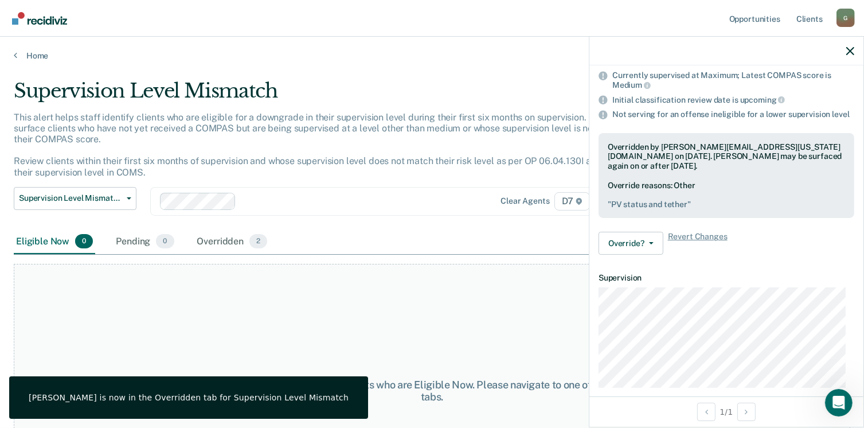
scroll to position [110, 0]
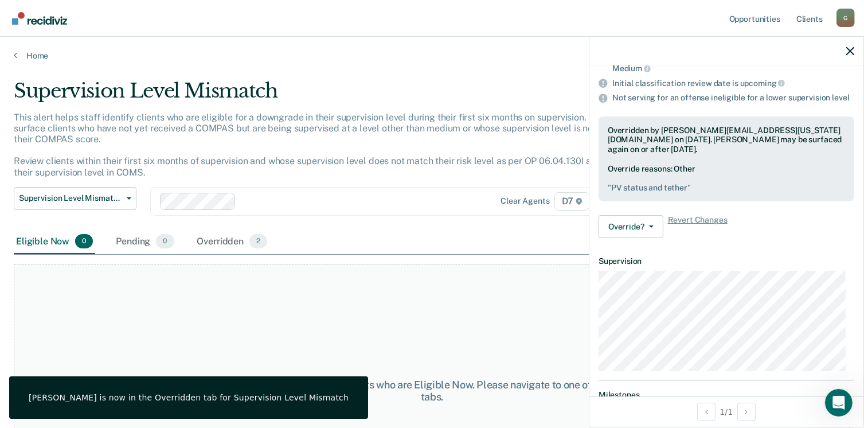
click at [854, 51] on div at bounding box center [726, 51] width 274 height 29
click at [851, 52] on icon "button" at bounding box center [850, 51] width 8 height 8
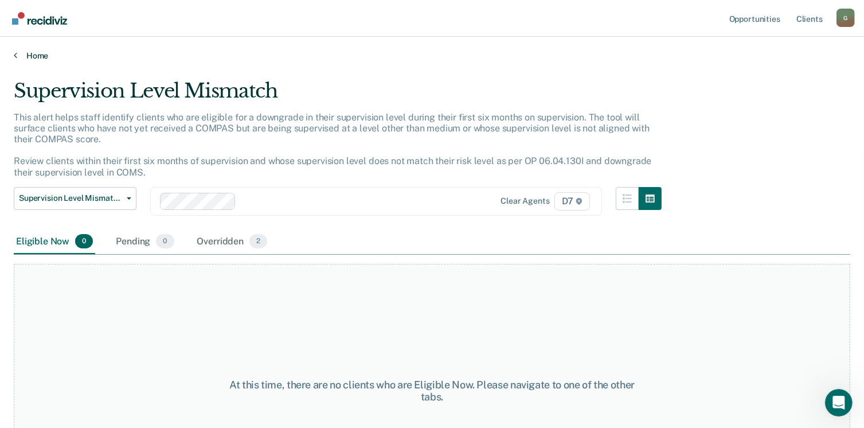
click at [27, 51] on link "Home" at bounding box center [432, 55] width 837 height 10
